Goal: Find specific page/section: Locate a particular part of the current website

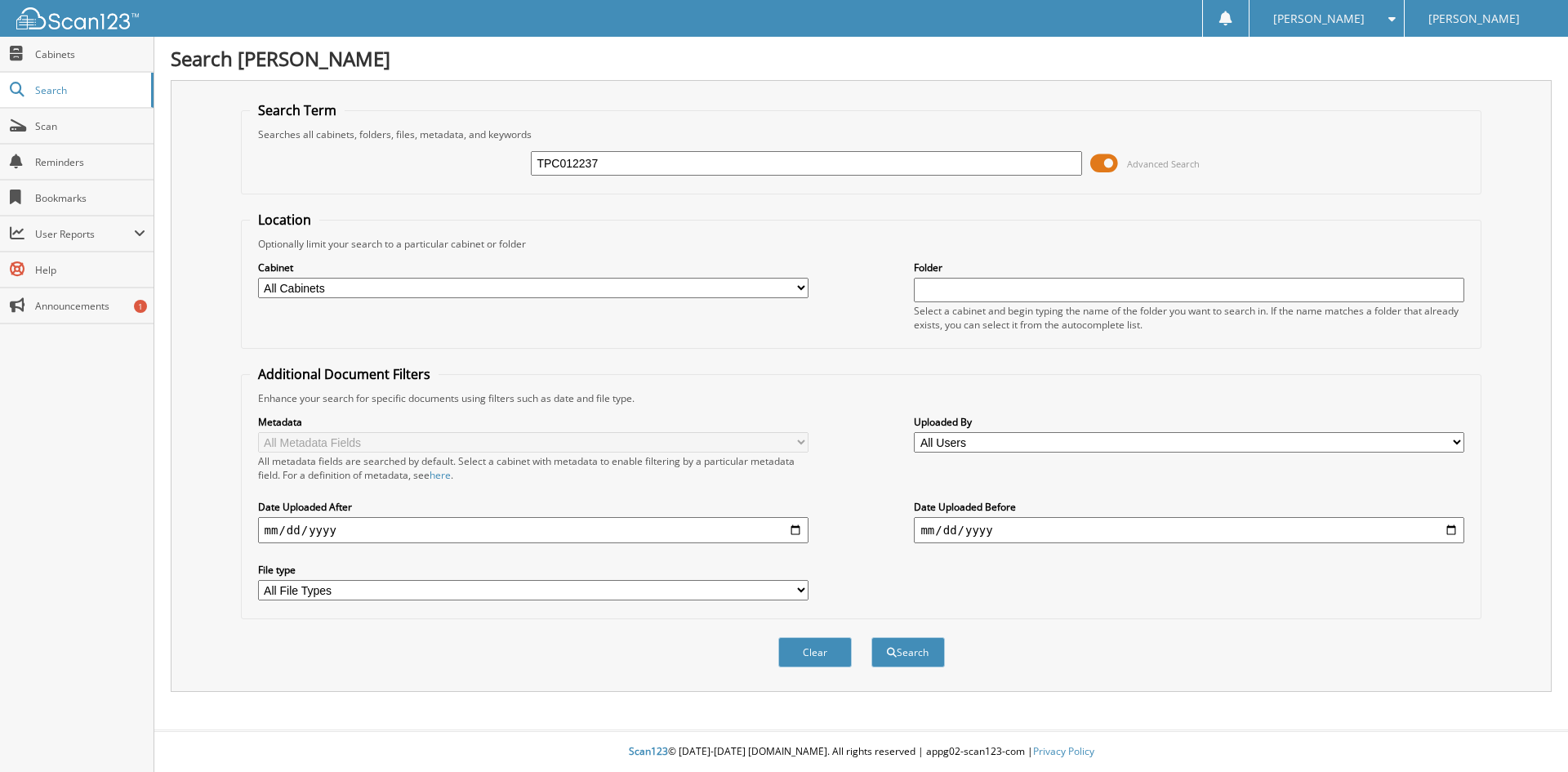
type input "TPC012237"
click at [871, 637] on button "Search" at bounding box center [908, 652] width 73 height 30
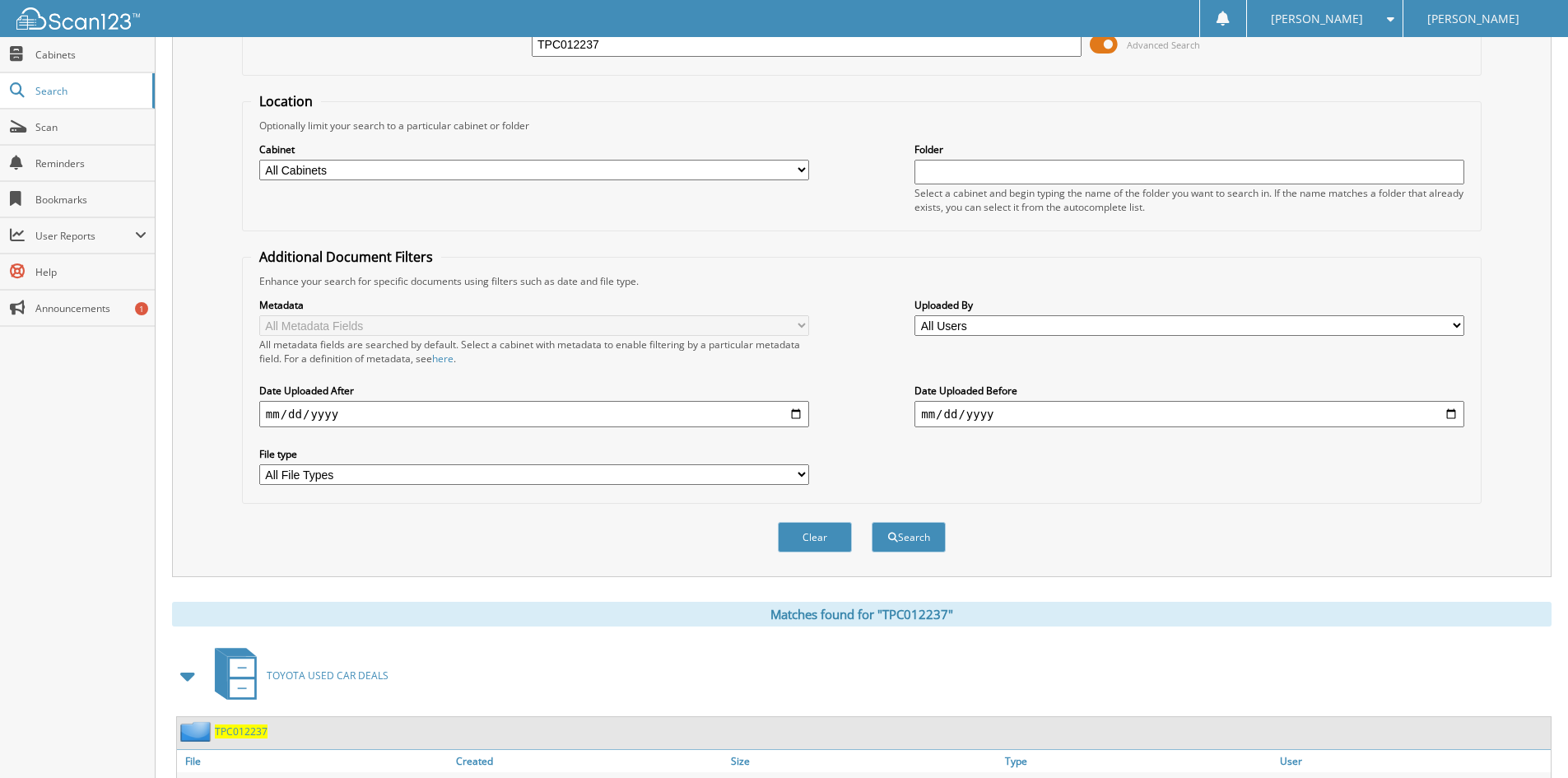
scroll to position [302, 0]
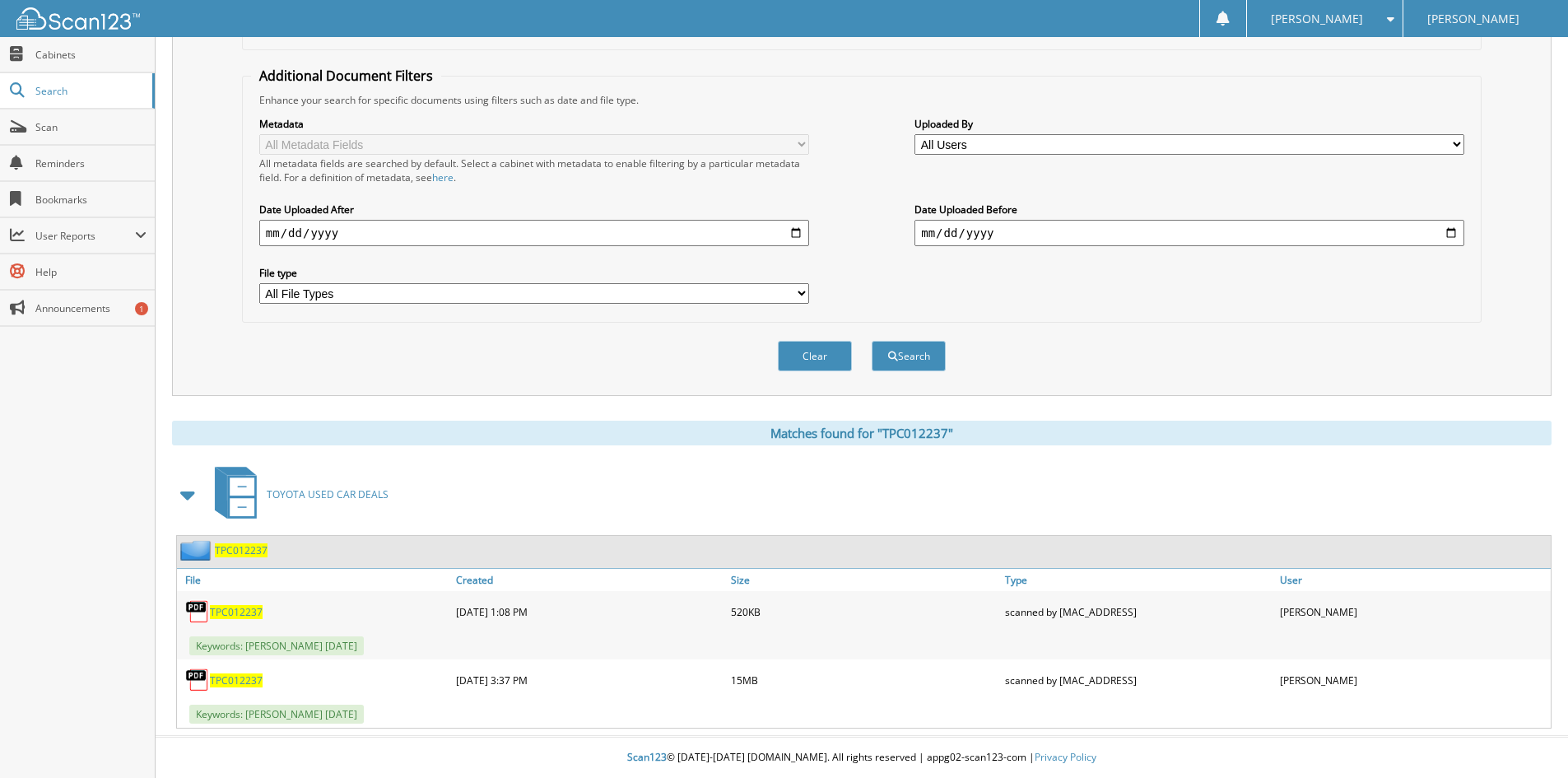
click at [242, 605] on span "TPC012237" at bounding box center [236, 612] width 52 height 14
click at [237, 607] on span "TPC012237" at bounding box center [236, 612] width 52 height 14
click at [237, 676] on span "TPC012237" at bounding box center [236, 680] width 52 height 14
